Goal: Check status: Check status

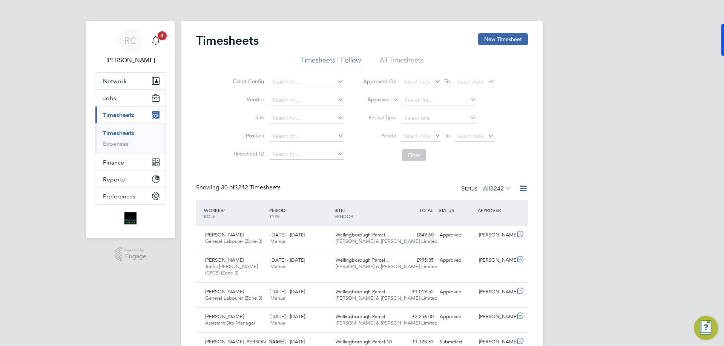
click at [160, 37] on span "2" at bounding box center [162, 35] width 9 height 9
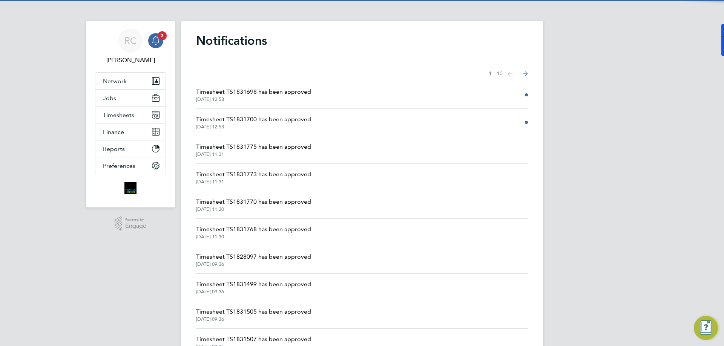
click at [293, 93] on span "Timesheet TS1831698 has been approved" at bounding box center [253, 91] width 115 height 9
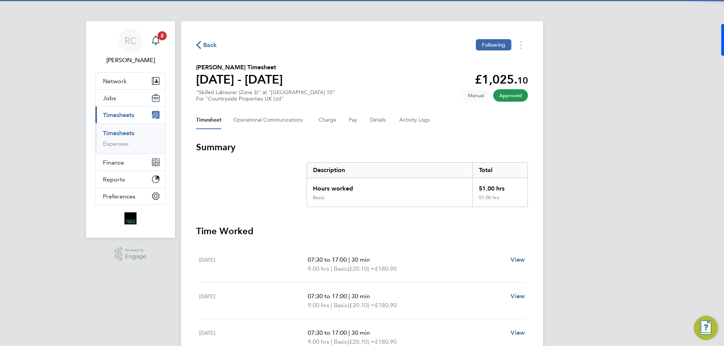
click at [208, 47] on span "Back" at bounding box center [210, 45] width 14 height 9
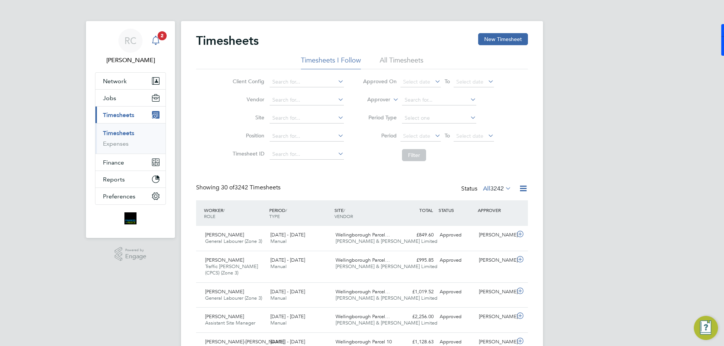
click at [160, 42] on icon "Main navigation" at bounding box center [155, 40] width 9 height 9
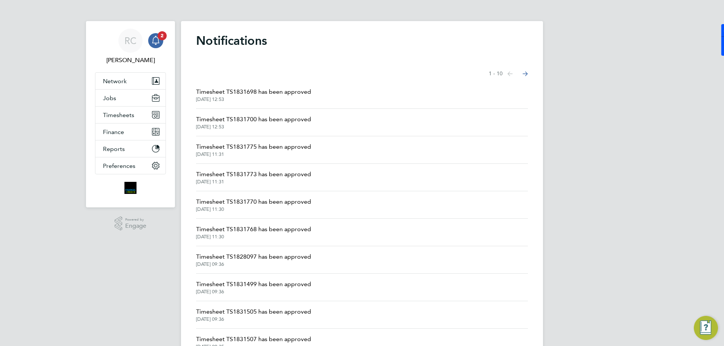
click at [283, 121] on span "Timesheet TS1831700 has been approved" at bounding box center [253, 119] width 115 height 9
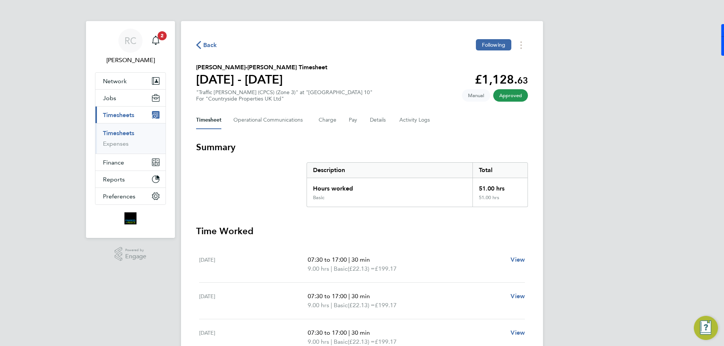
click at [124, 132] on link "Timesheets" at bounding box center [118, 133] width 31 height 7
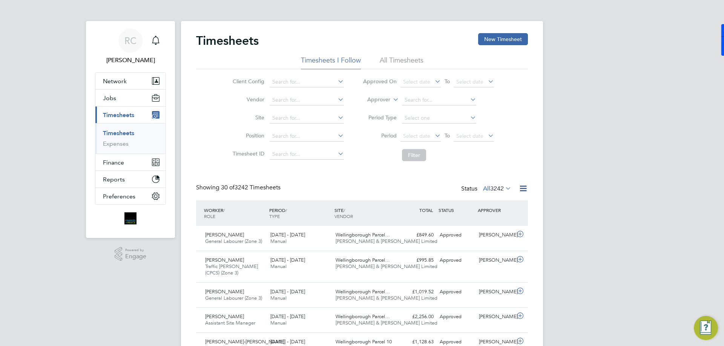
scroll to position [19, 66]
